Goal: Task Accomplishment & Management: Use online tool/utility

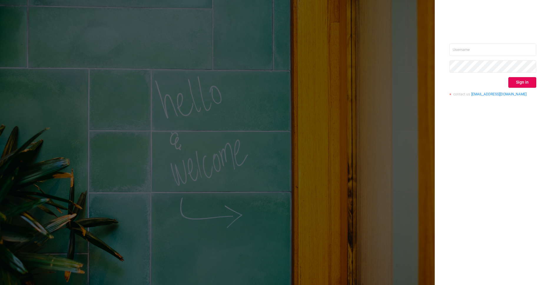
type input "[PERSON_NAME][EMAIL_ADDRESS][DOMAIN_NAME]"
click at [495, 127] on div "[PERSON_NAME][EMAIL_ADDRESS][DOMAIN_NAME] Sign in contact us [EMAIL_ADDRESS][DO…" at bounding box center [492, 142] width 116 height 285
click at [522, 86] on button "Sign in" at bounding box center [522, 82] width 28 height 11
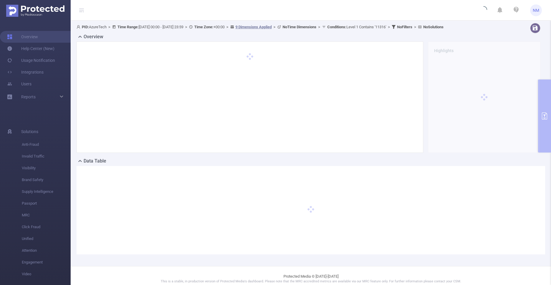
click at [541, 133] on div "PID: AzureTech > Time Range: [DATE] 00:00 - [DATE] 23:59 > Time Zone: +00:00 > …" at bounding box center [311, 143] width 480 height 245
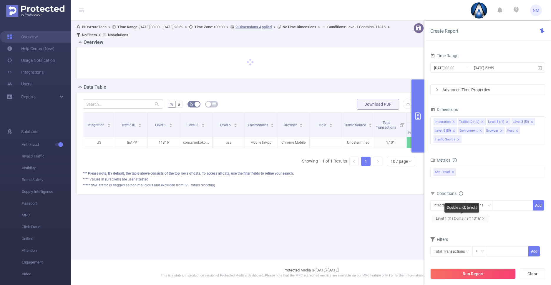
click at [465, 216] on span "Level 1 (l1) Contains '11316'" at bounding box center [460, 218] width 56 height 8
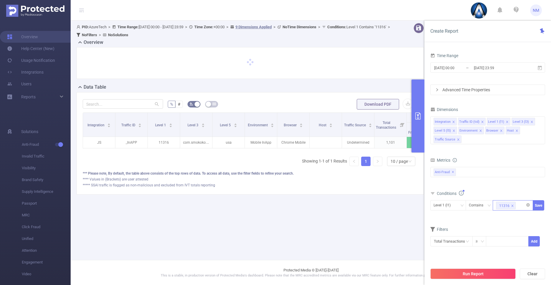
click at [514, 205] on li "11316" at bounding box center [506, 205] width 20 height 8
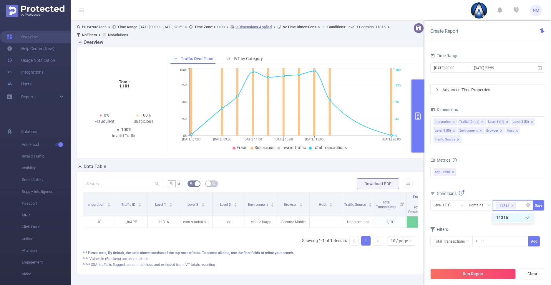
click at [513, 205] on icon "icon: close" at bounding box center [512, 205] width 3 height 3
click at [513, 205] on div "11316" at bounding box center [513, 205] width 34 height 10
paste input "13136"
type input "13136"
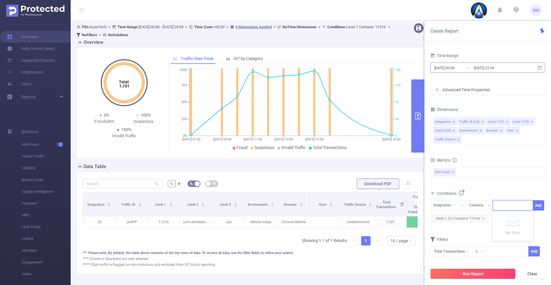
click at [480, 67] on input "[DATE] 23:59" at bounding box center [497, 68] width 48 height 8
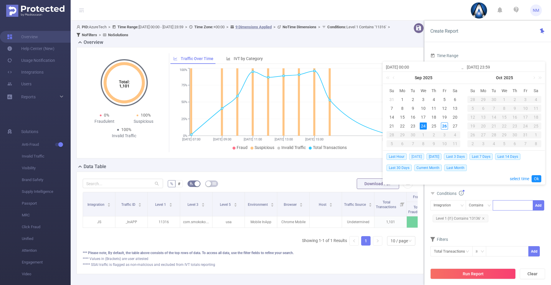
click at [422, 158] on span "[DATE]" at bounding box center [416, 156] width 15 height 6
type input "[DATE] 00:00"
type input "[DATE] 23:59"
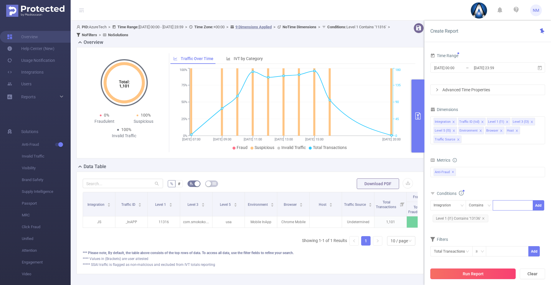
click at [477, 274] on button "Run Report" at bounding box center [472, 273] width 85 height 11
